Goal: Information Seeking & Learning: Learn about a topic

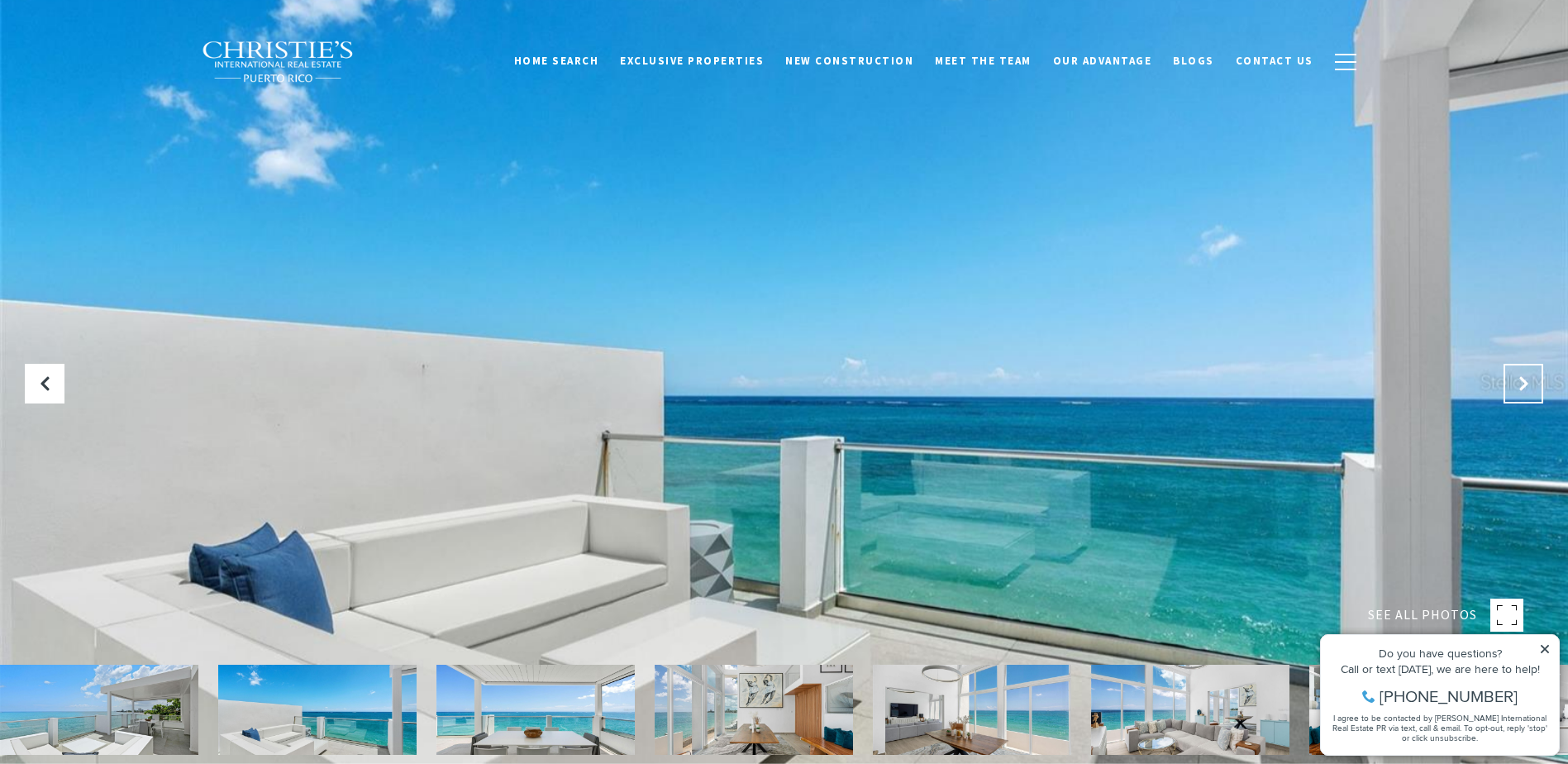
click at [1528, 374] on button "Next Slide" at bounding box center [1524, 384] width 40 height 40
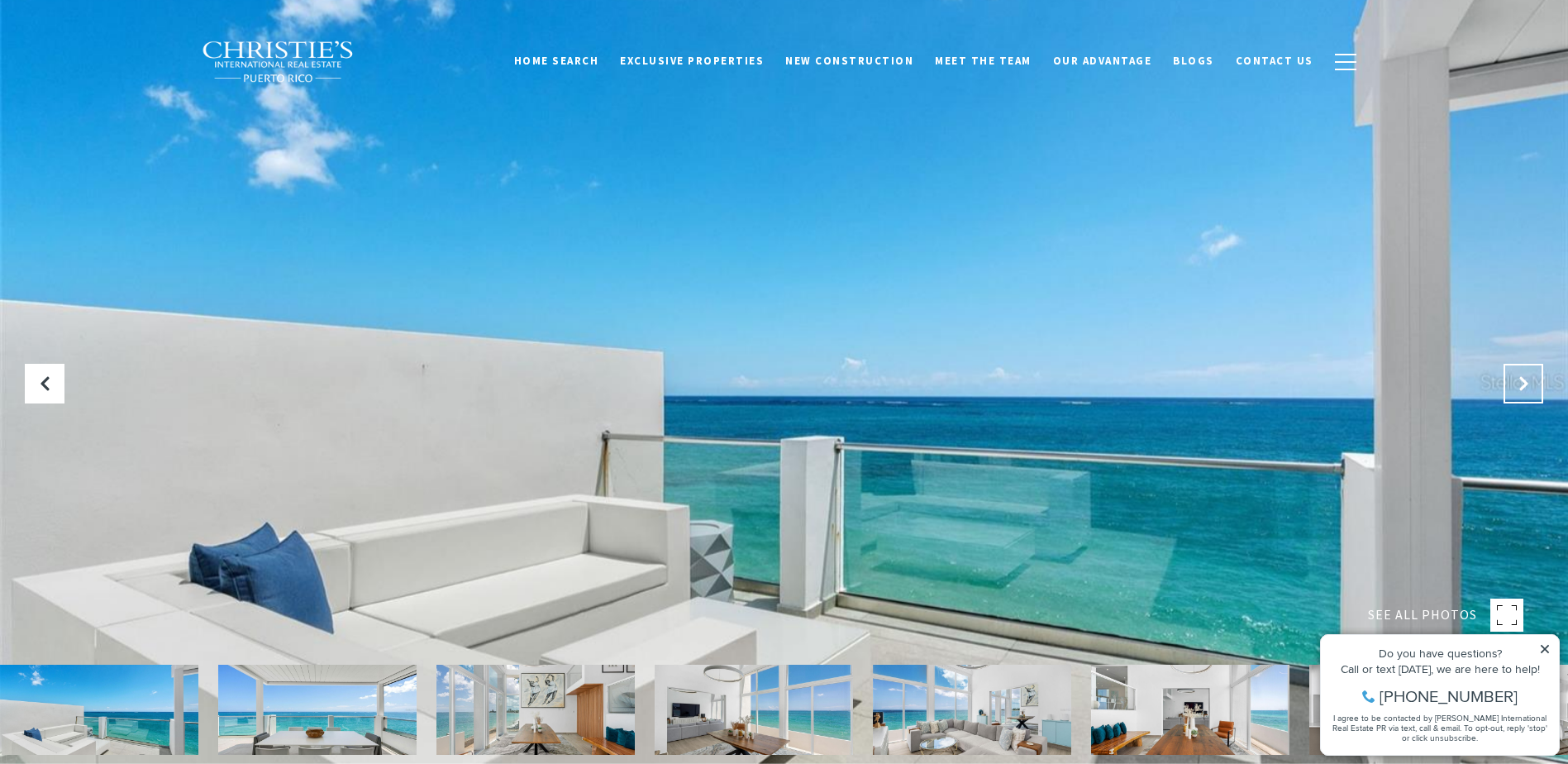
click at [1528, 374] on button "Next Slide" at bounding box center [1524, 384] width 40 height 40
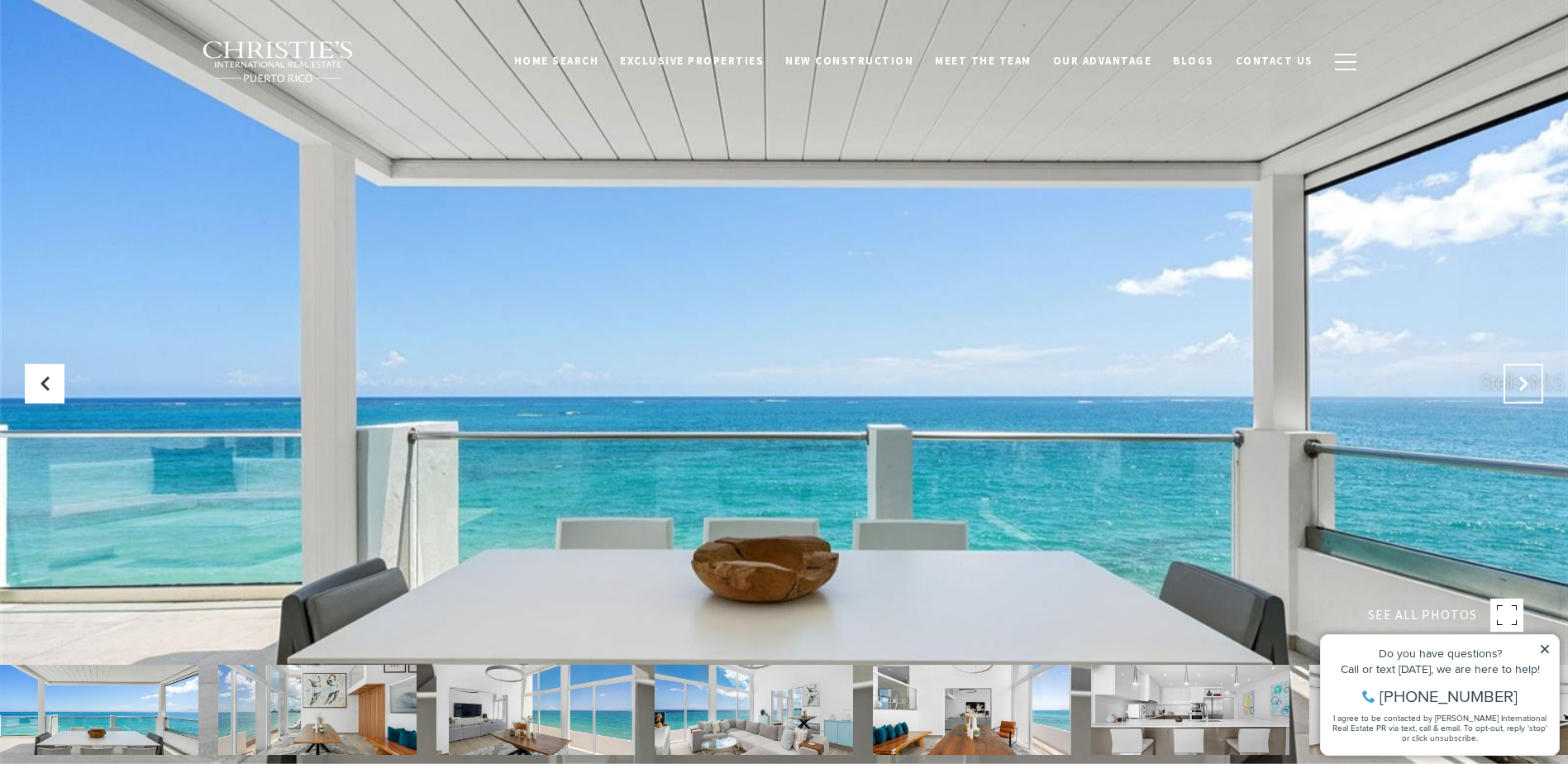
click at [1528, 374] on button "Next Slide" at bounding box center [1524, 384] width 40 height 40
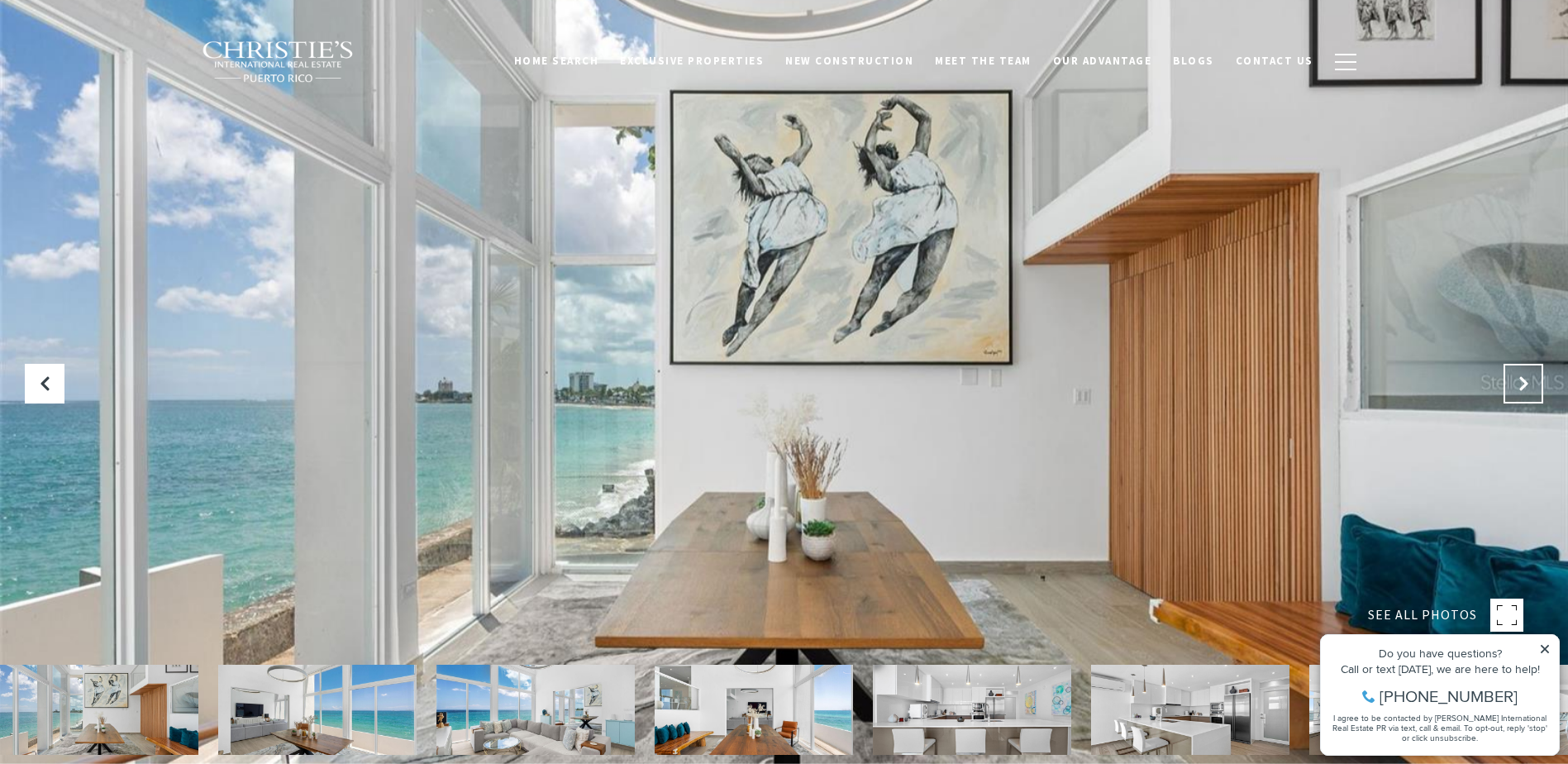
click at [1528, 374] on button "Next Slide" at bounding box center [1524, 384] width 40 height 40
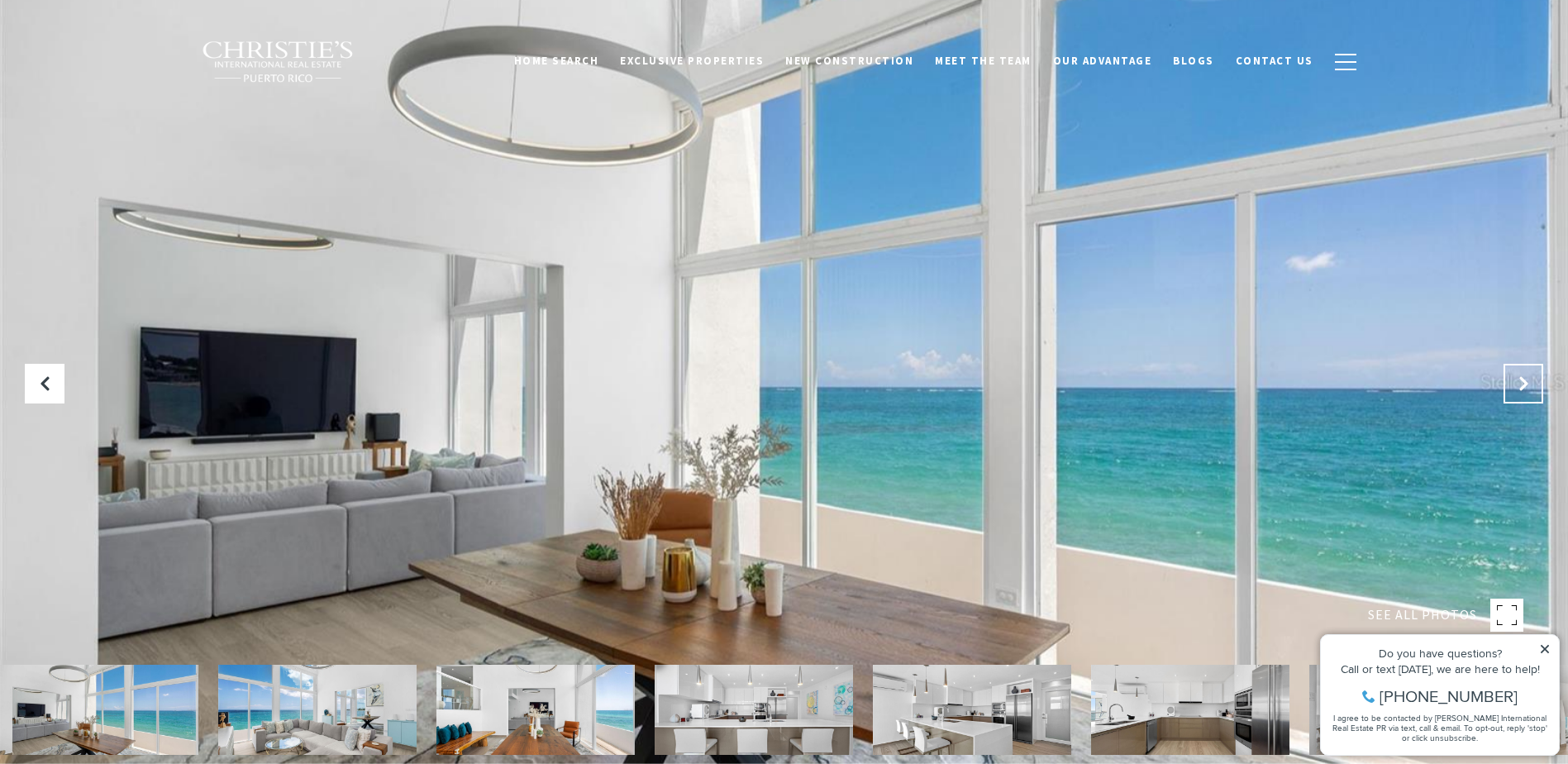
click at [1528, 374] on button "Next Slide" at bounding box center [1524, 384] width 40 height 40
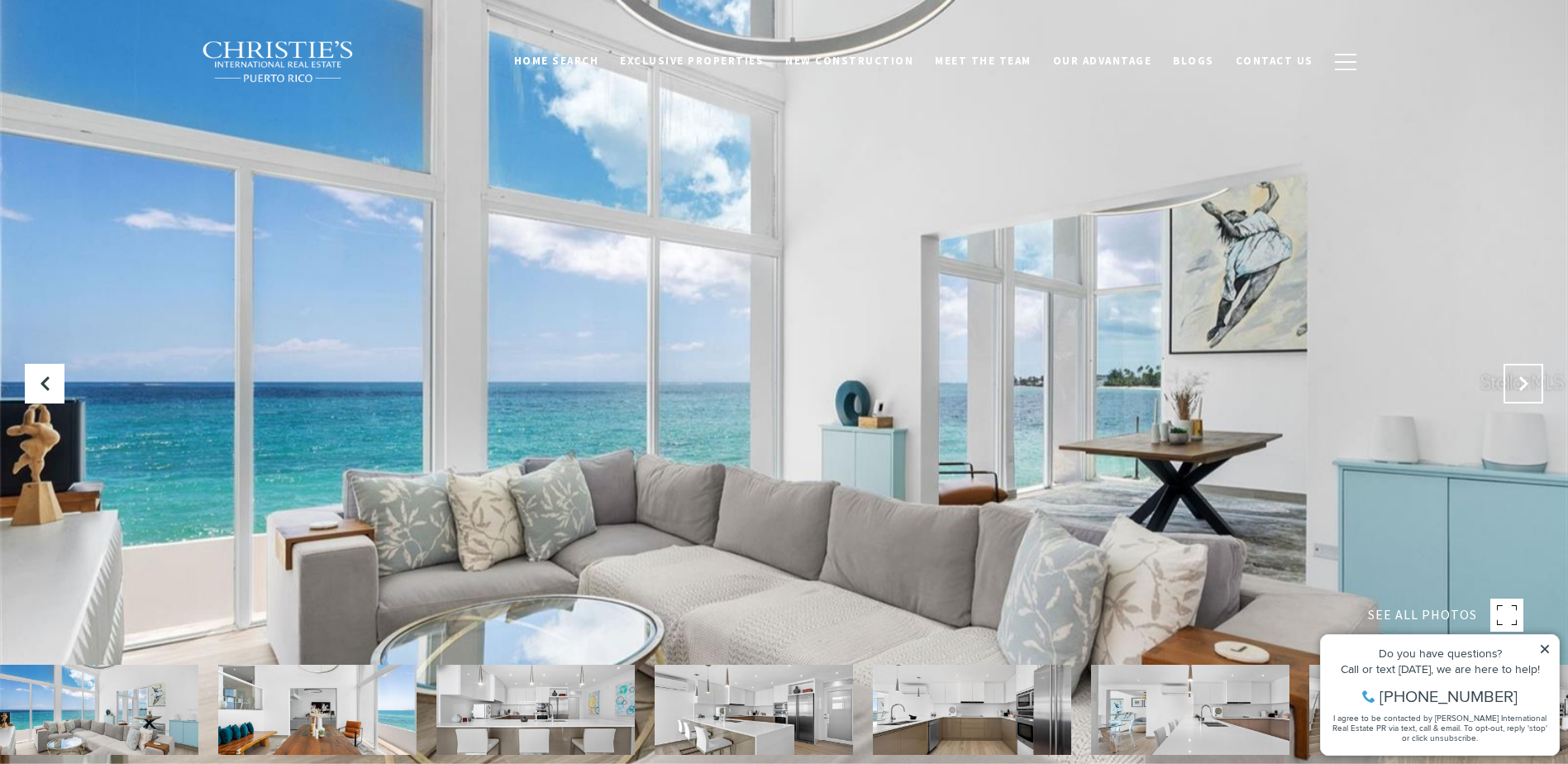
click at [1528, 374] on button "Next Slide" at bounding box center [1524, 384] width 40 height 40
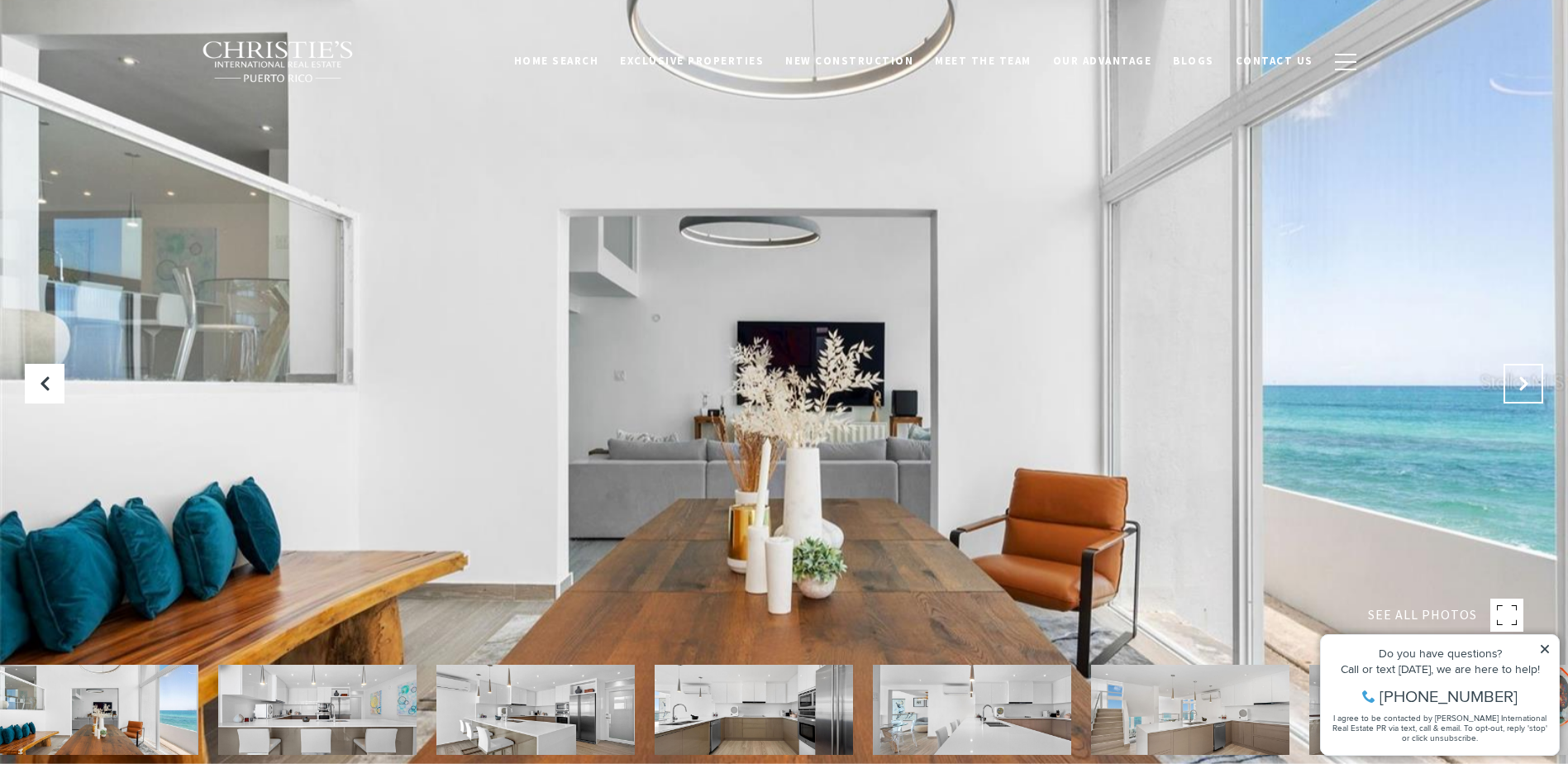
click at [1528, 374] on button "Next Slide" at bounding box center [1524, 384] width 40 height 40
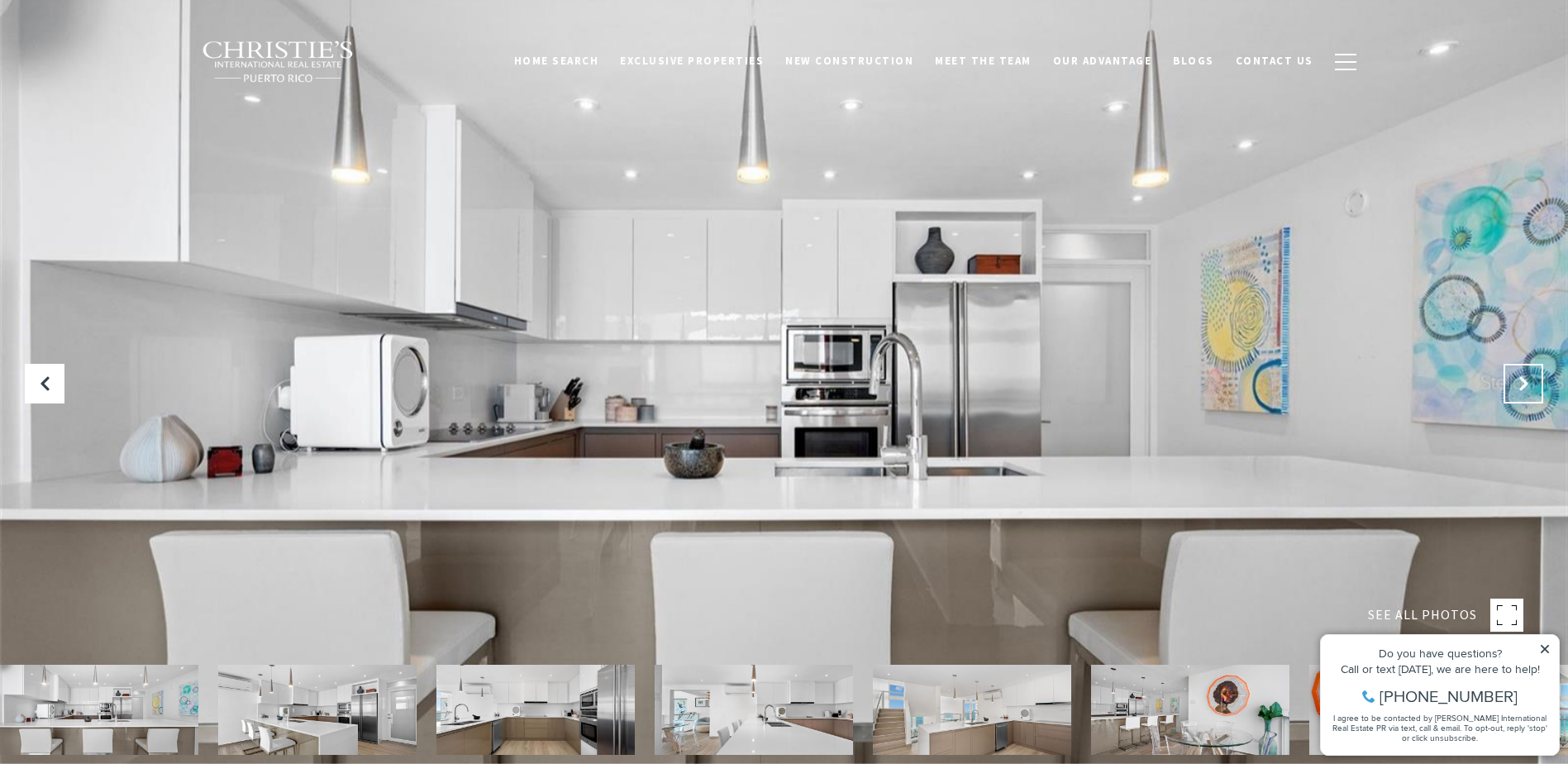
click at [1528, 374] on button "Next Slide" at bounding box center [1524, 384] width 40 height 40
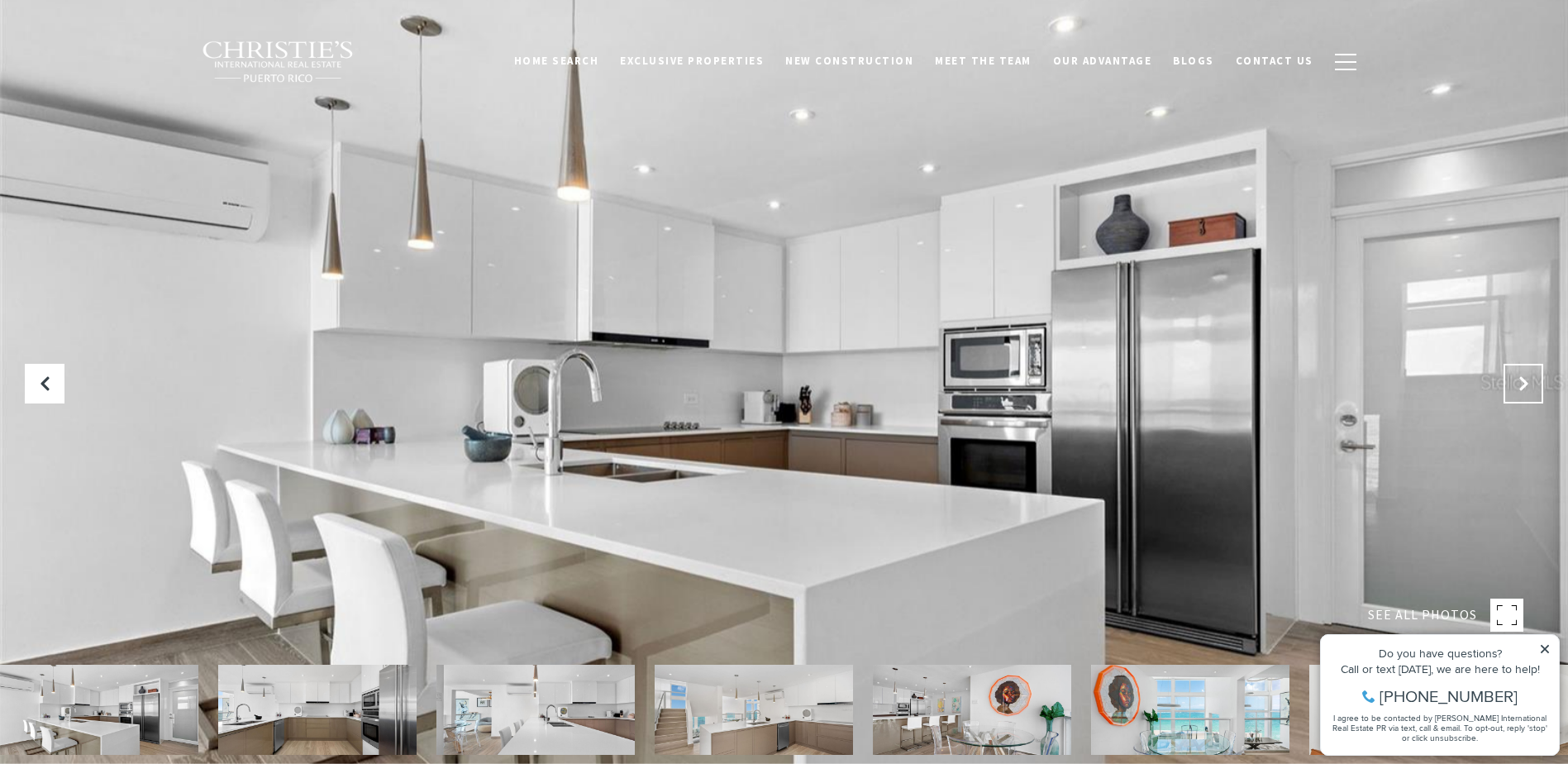
click at [1528, 374] on button "Next Slide" at bounding box center [1524, 384] width 40 height 40
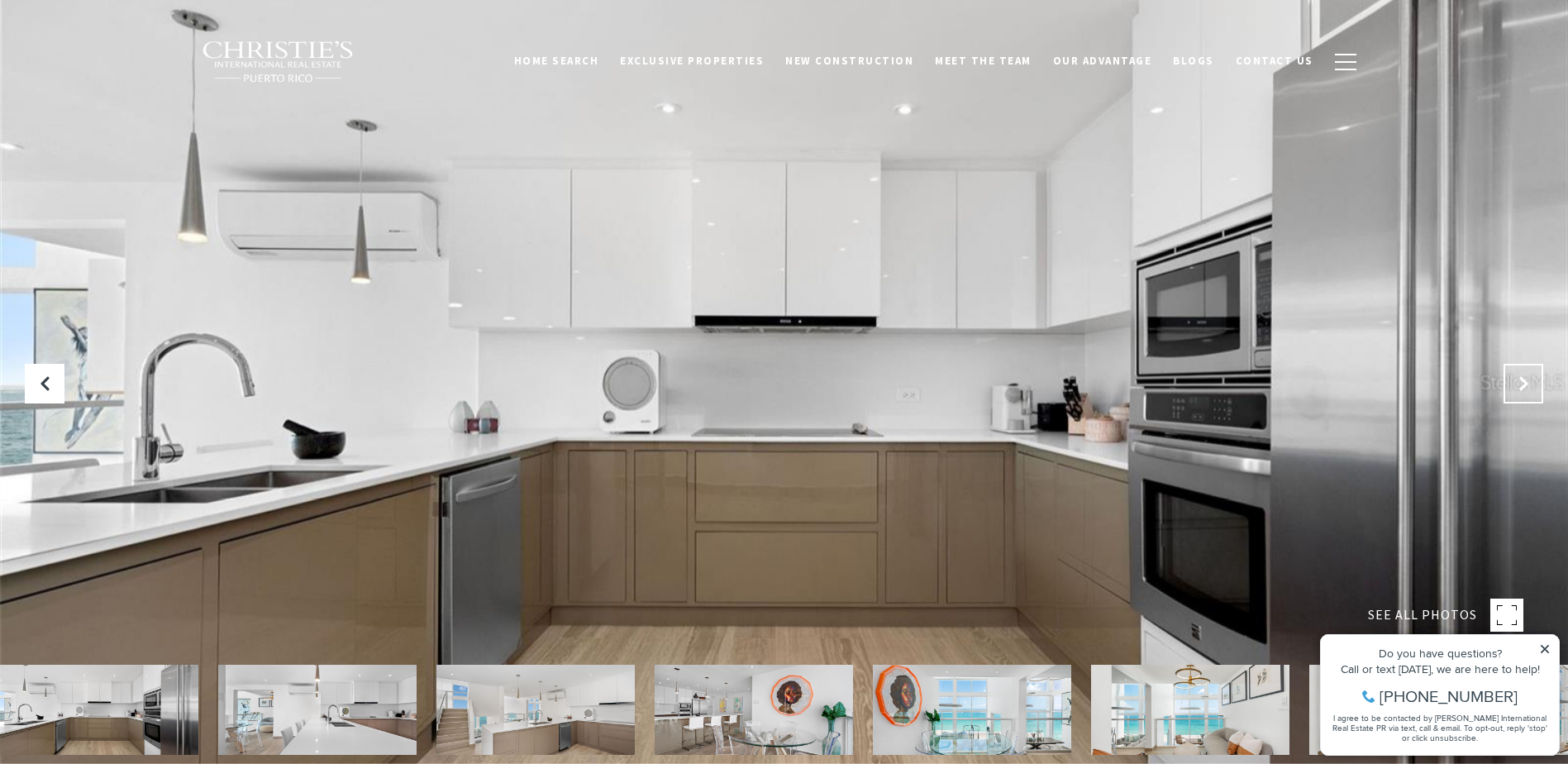
click at [1528, 374] on button "Next Slide" at bounding box center [1524, 384] width 40 height 40
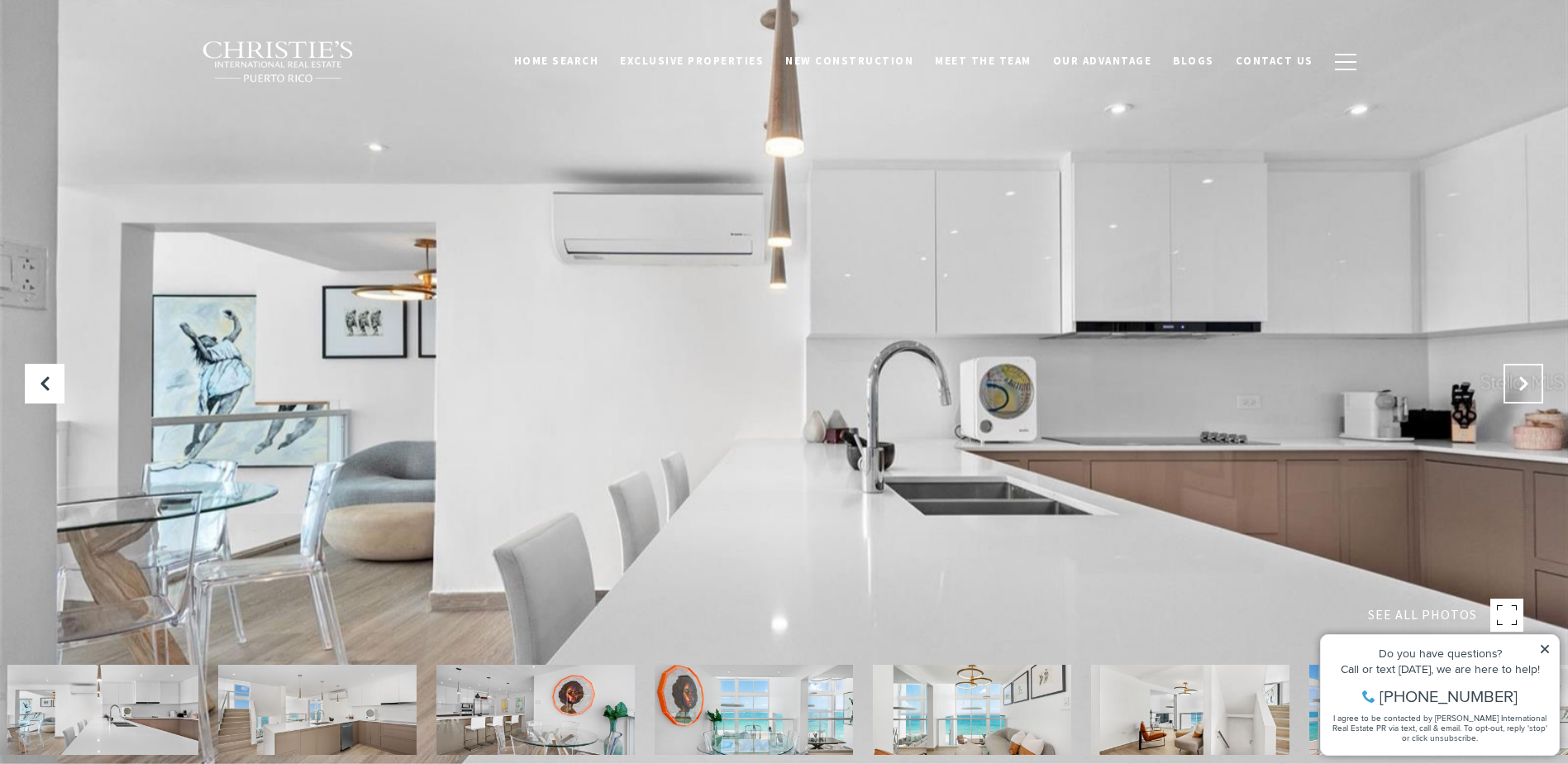
click at [1528, 374] on button "Next Slide" at bounding box center [1524, 384] width 40 height 40
